Goal: Information Seeking & Learning: Find contact information

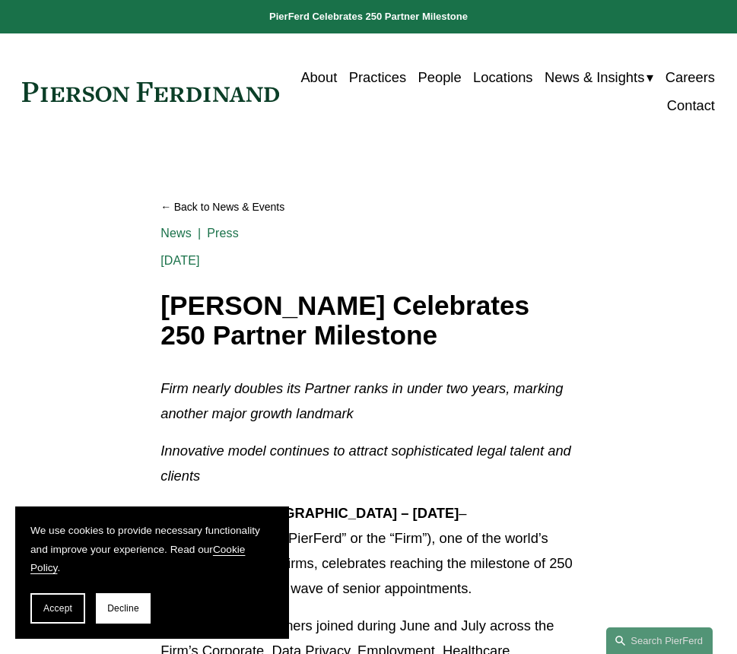
click at [532, 78] on link "Locations" at bounding box center [502, 78] width 59 height 28
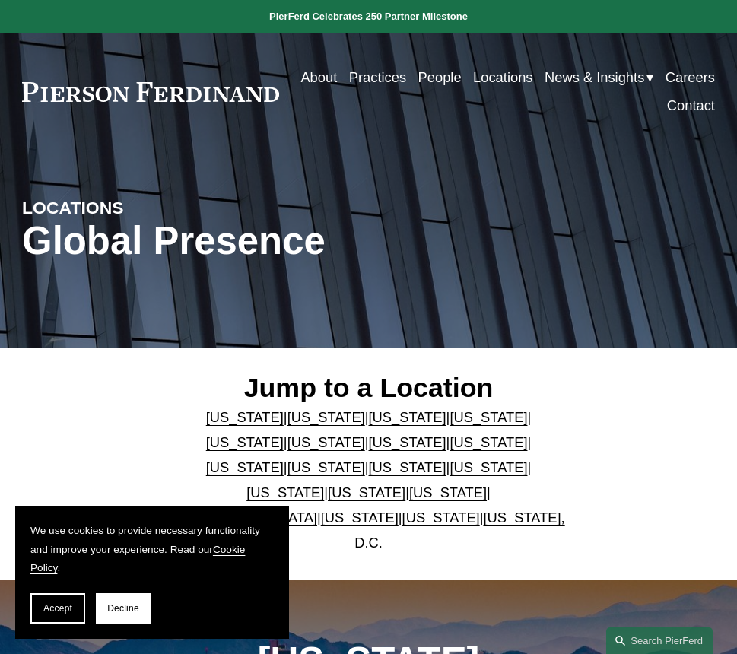
drag, startPoint x: 60, startPoint y: 609, endPoint x: 352, endPoint y: 509, distance: 308.9
click at [62, 609] on span "Accept" at bounding box center [57, 608] width 29 height 11
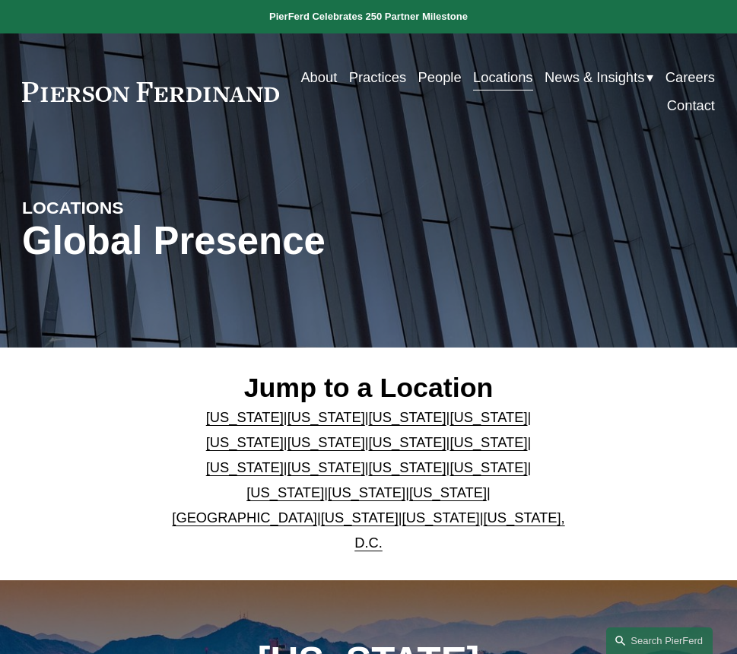
click at [324, 488] on link "[US_STATE]" at bounding box center [285, 493] width 78 height 16
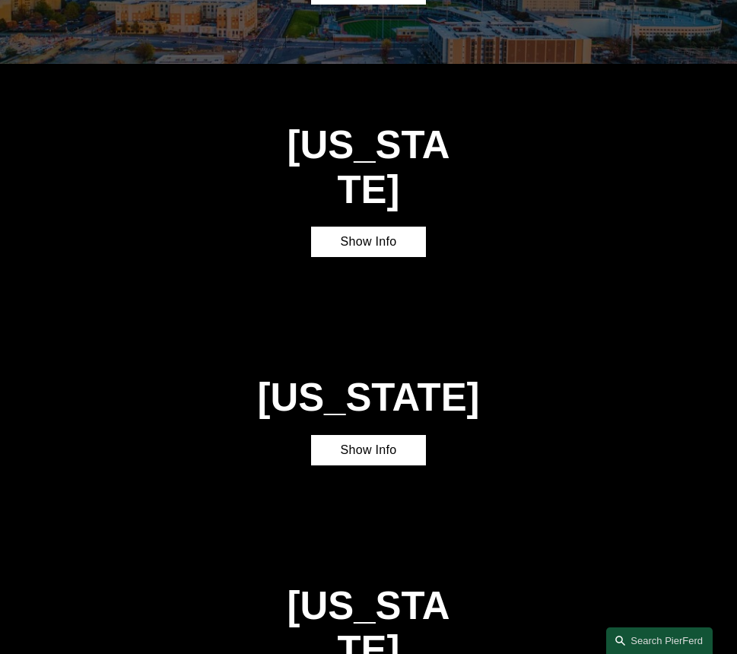
scroll to position [3107, 0]
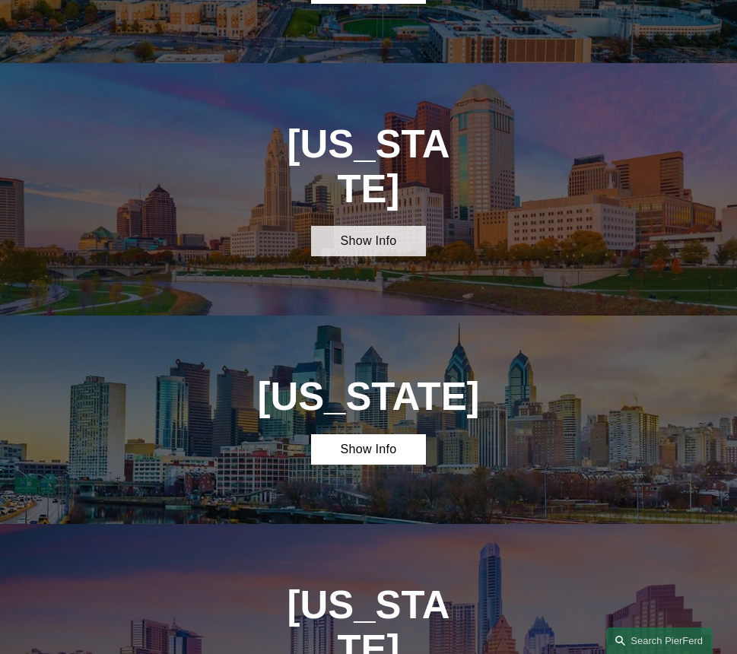
click at [362, 226] on link "Show Info" at bounding box center [369, 241] width 116 height 30
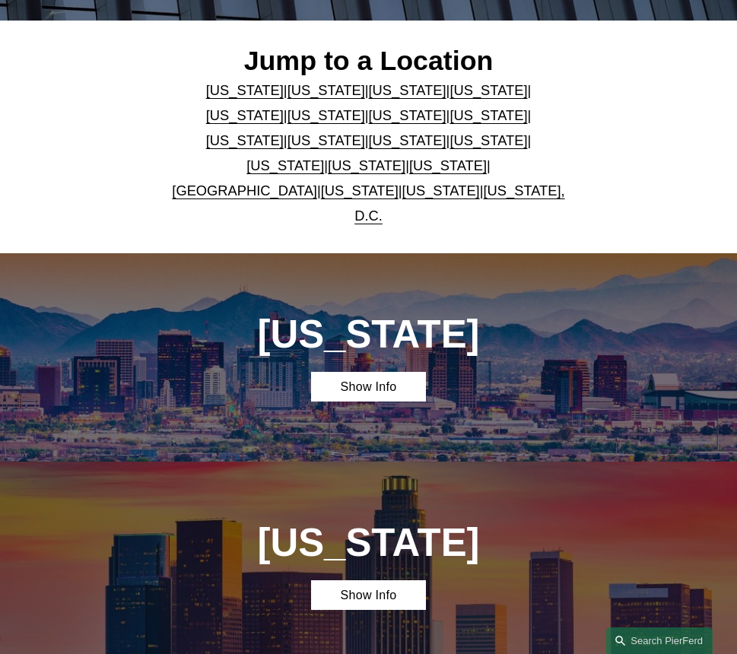
scroll to position [0, 0]
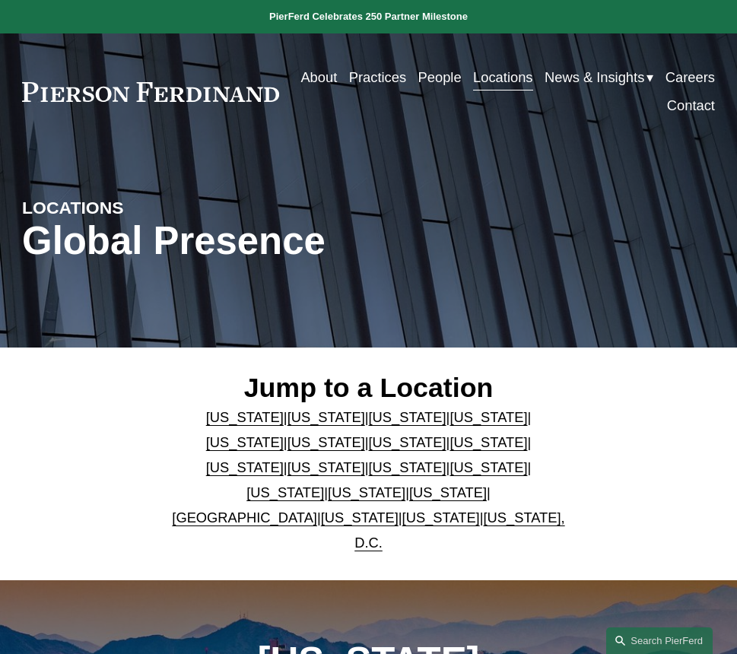
click at [462, 80] on link "People" at bounding box center [439, 78] width 43 height 28
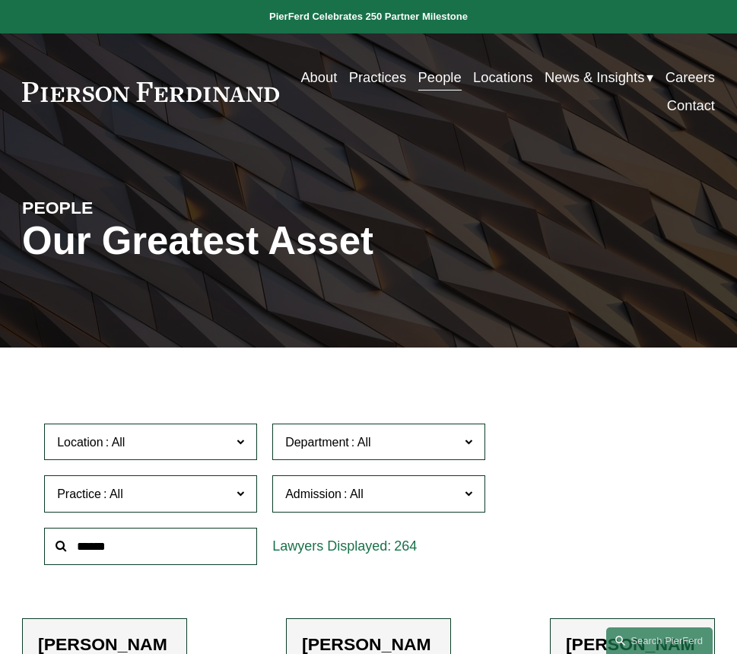
click at [240, 440] on span at bounding box center [241, 441] width 8 height 20
click at [0, 0] on link "Columbus" at bounding box center [0, 0] width 0 height 0
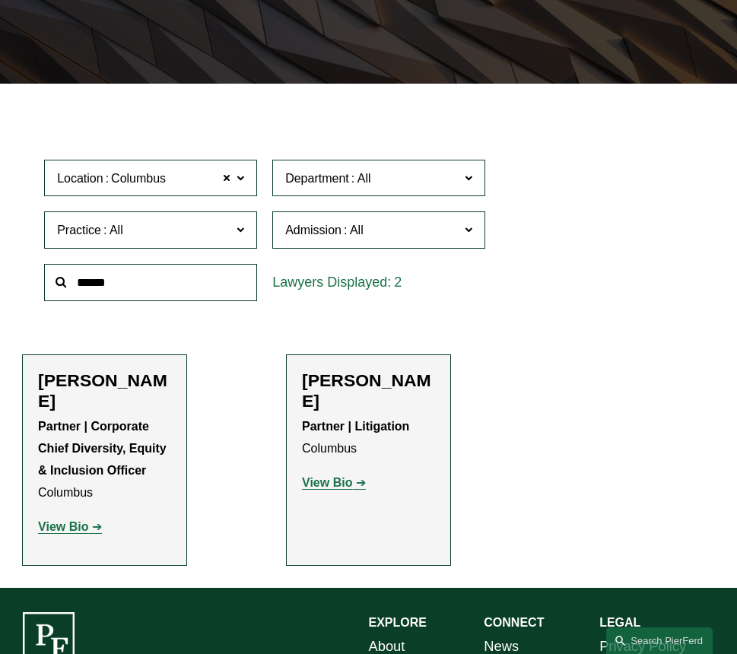
scroll to position [335, 0]
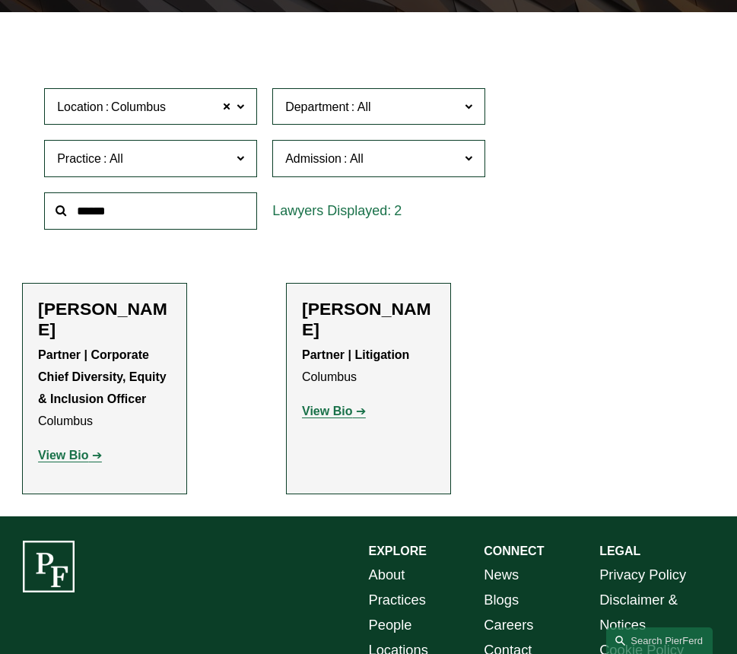
click at [73, 458] on strong "View Bio" at bounding box center [63, 455] width 50 height 13
click at [332, 405] on strong "View Bio" at bounding box center [327, 411] width 50 height 13
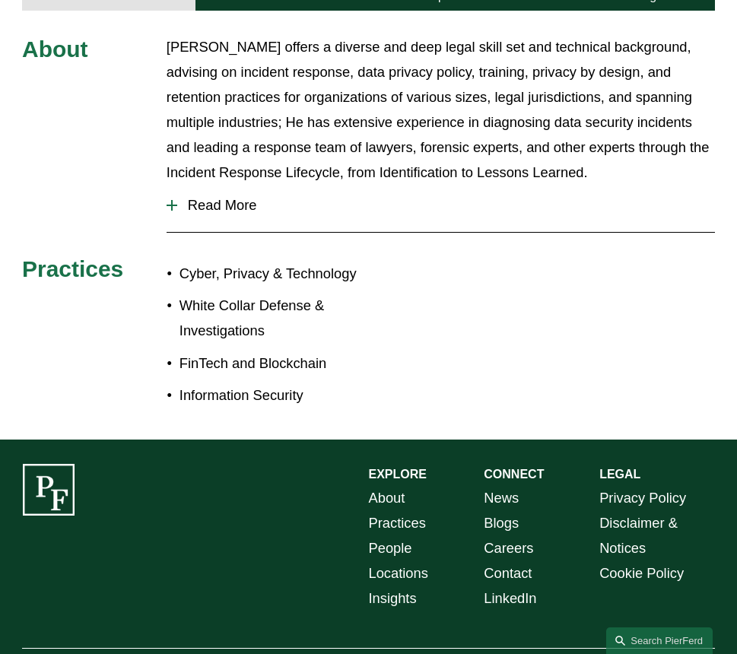
scroll to position [548, 0]
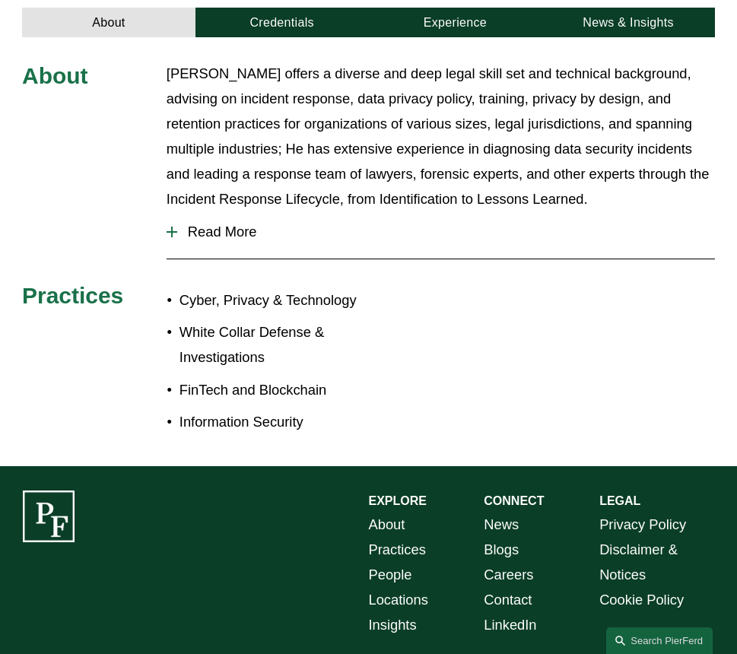
click at [225, 224] on span "Read More" at bounding box center [446, 232] width 538 height 17
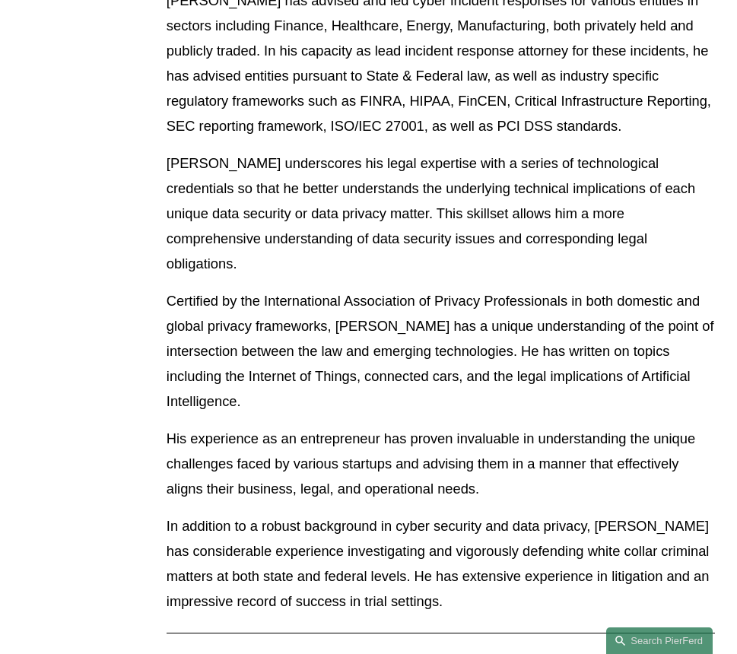
scroll to position [1004, 0]
